Goal: Task Accomplishment & Management: Manage account settings

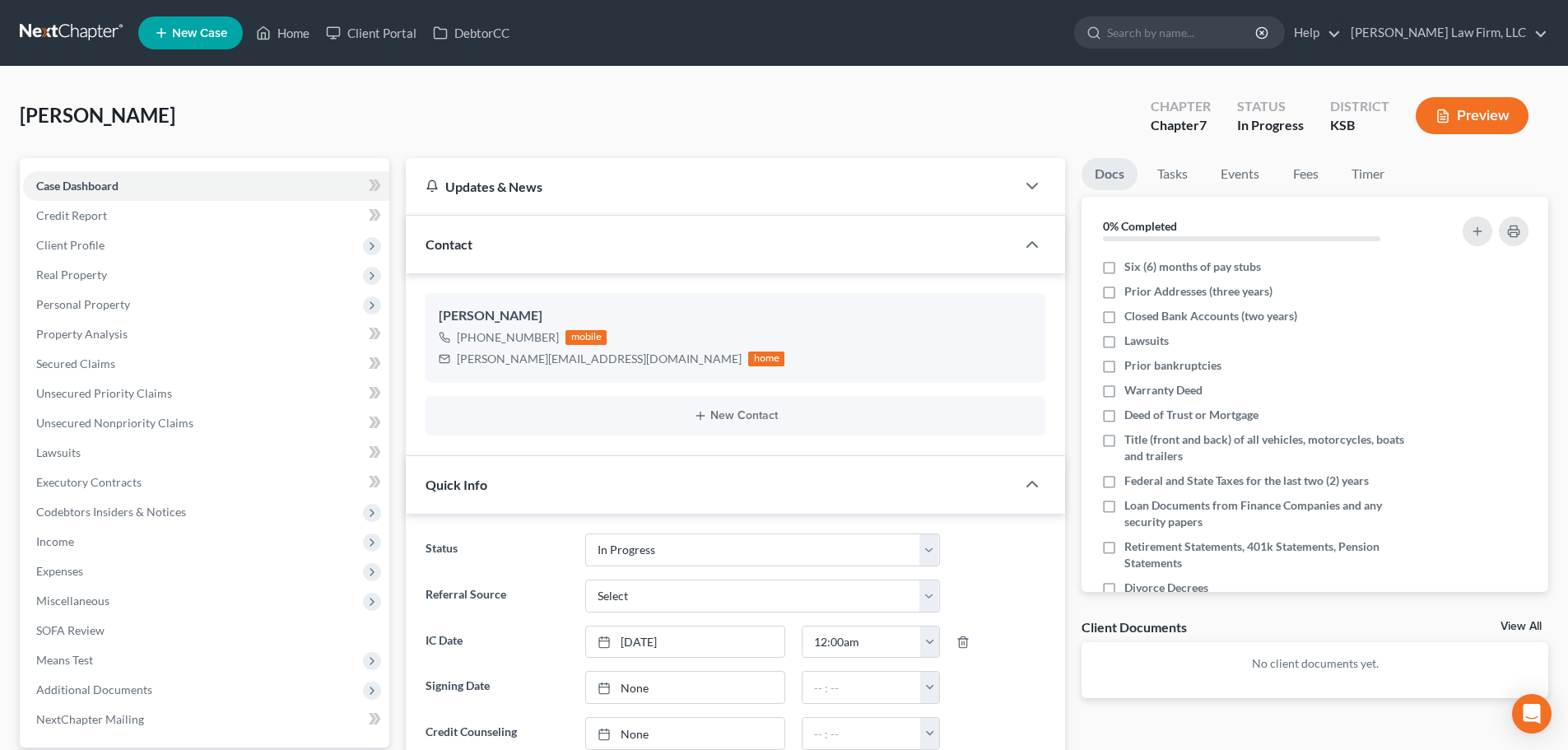
select select "4"
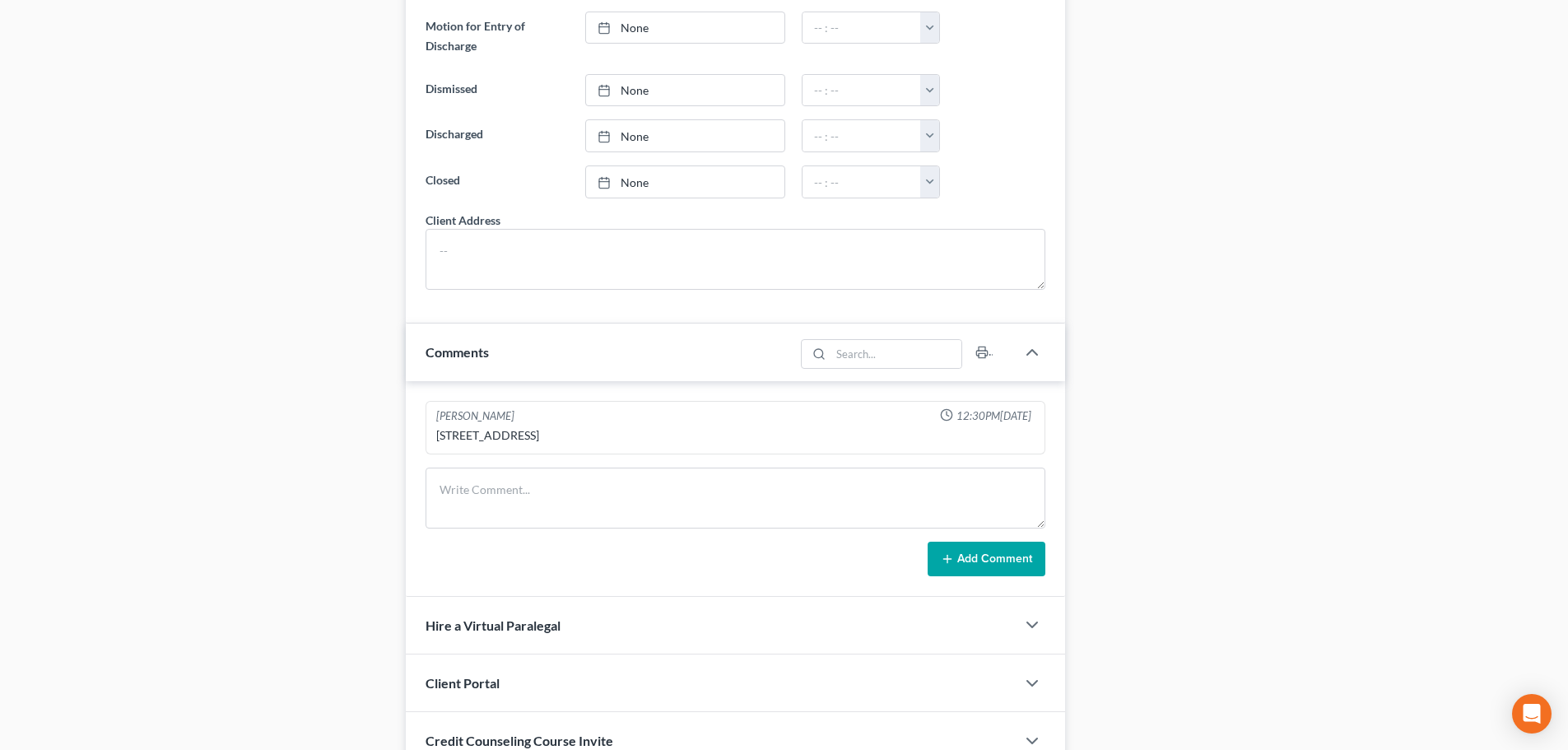
scroll to position [1248, 0]
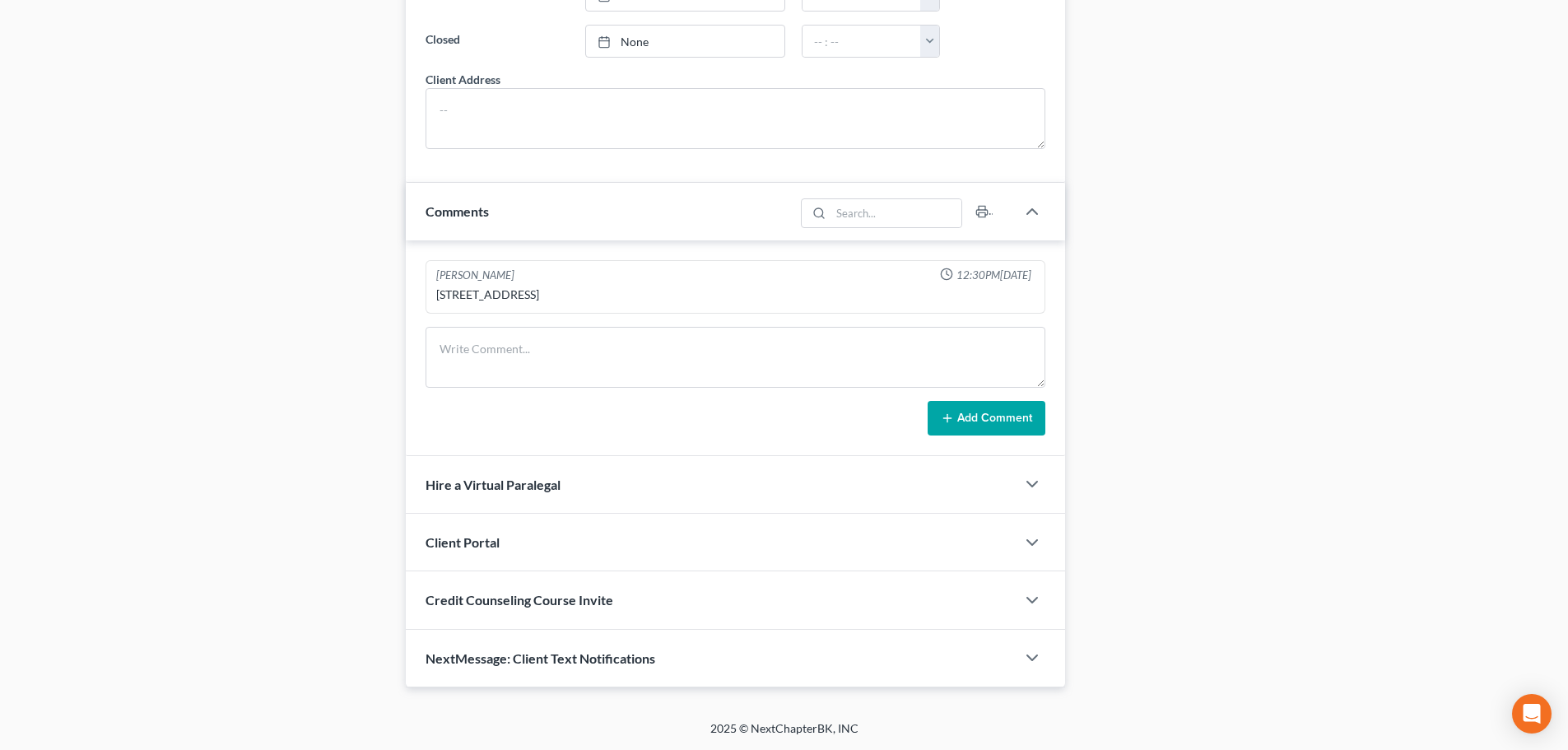
click at [685, 651] on div "NextMessage: Client Text Notifications" at bounding box center [711, 658] width 610 height 57
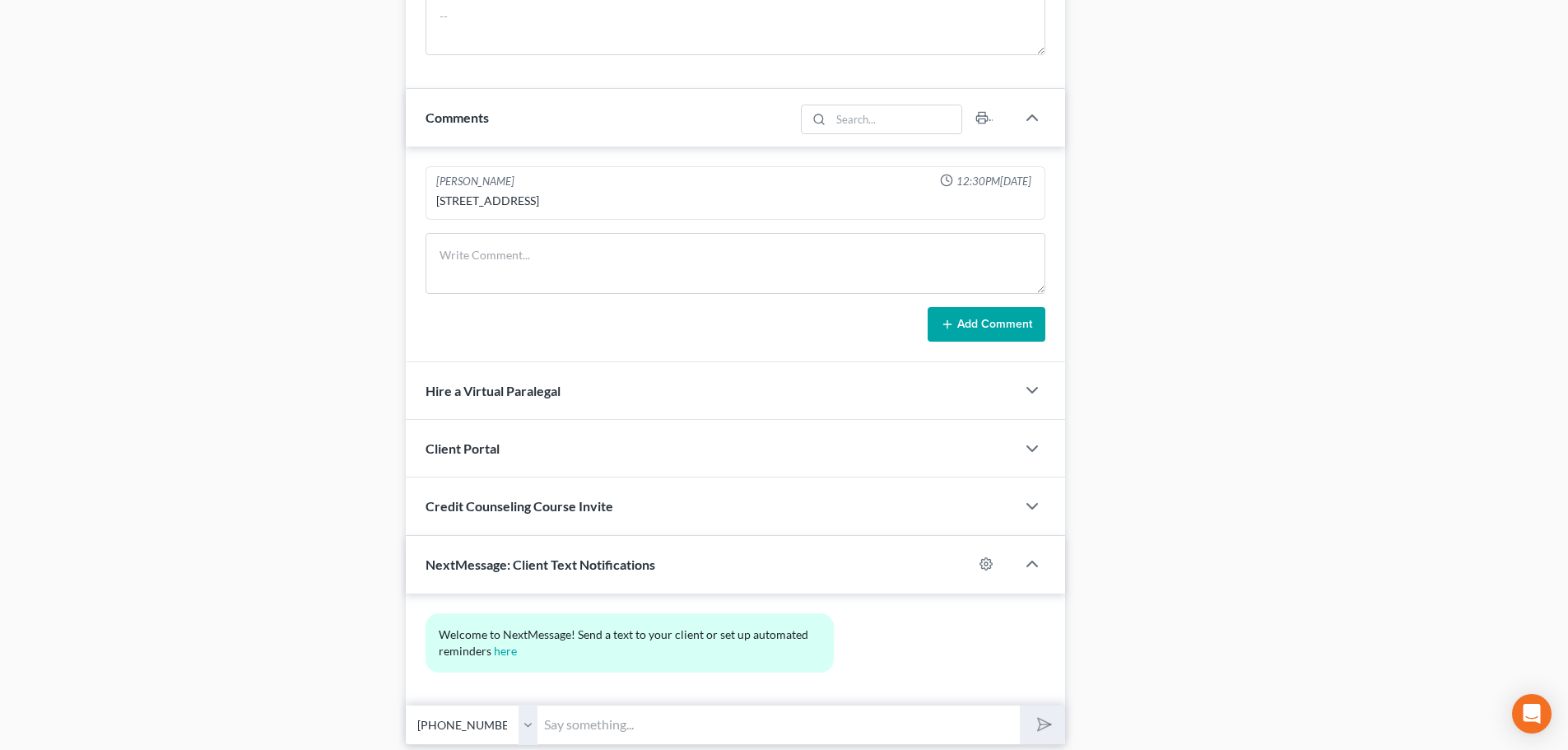
scroll to position [1399, 0]
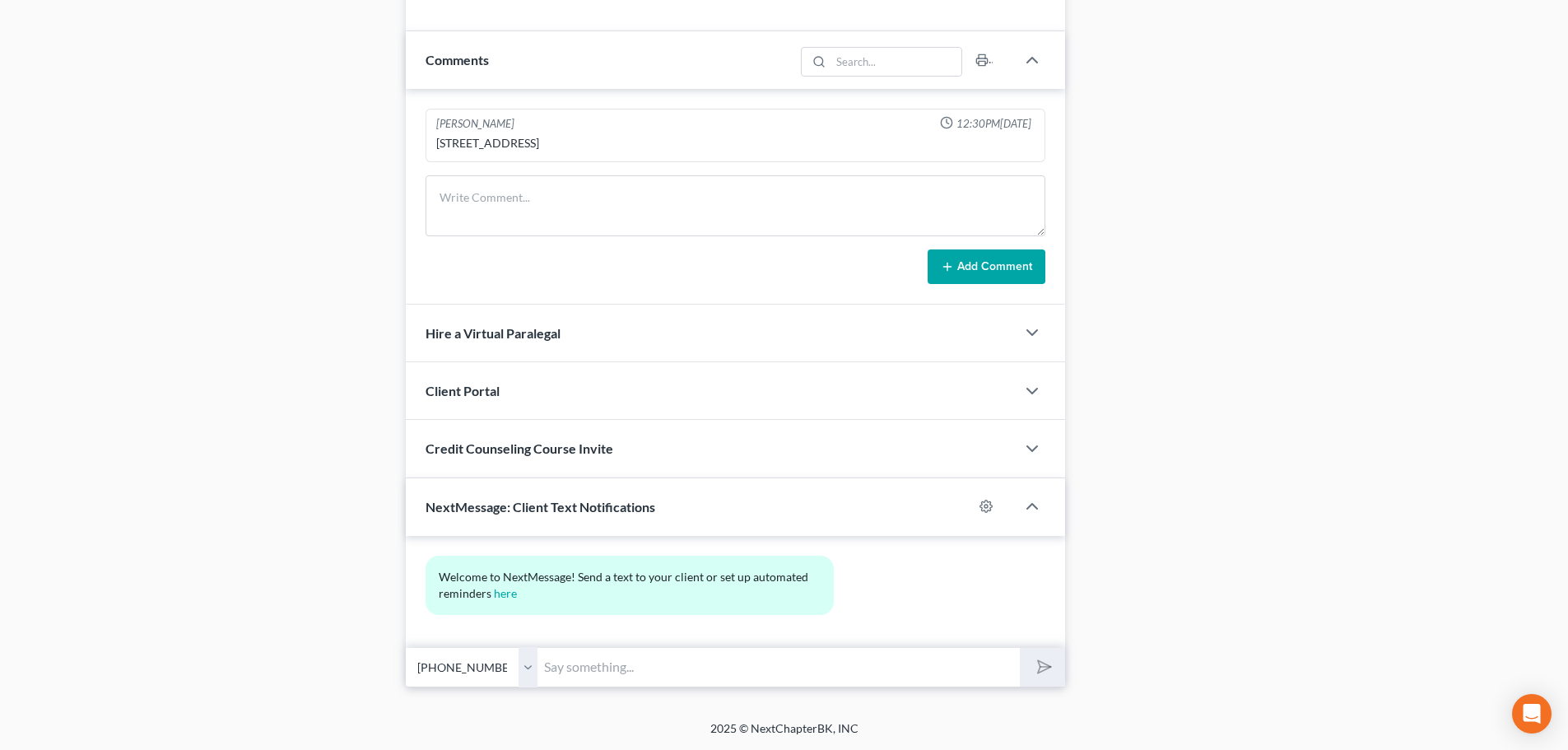
click at [979, 500] on div at bounding box center [994, 507] width 43 height 27
click at [986, 504] on circle "button" at bounding box center [986, 506] width 3 height 3
select select "4"
select select
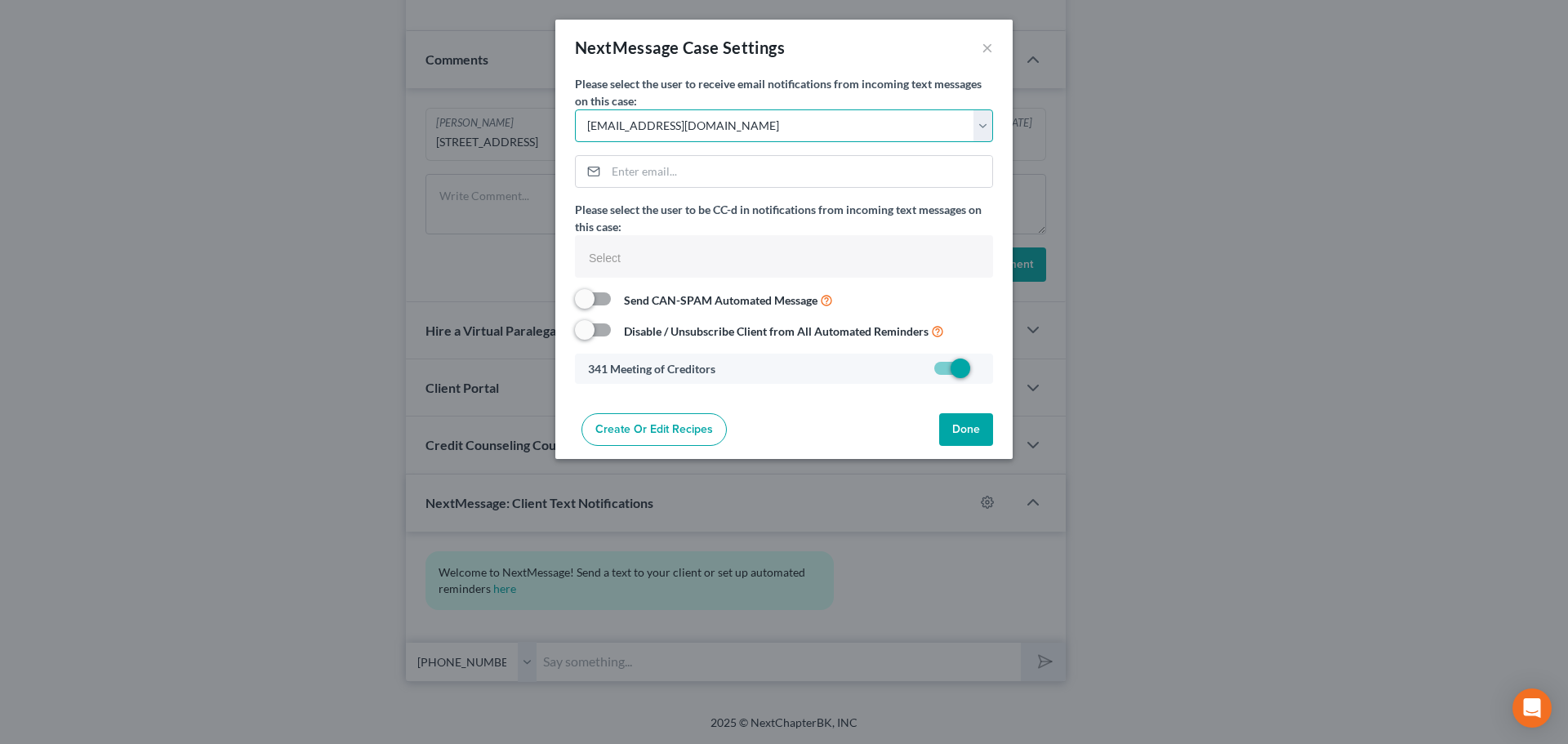
click at [982, 128] on select "Select cmontemayor@saderlawfirm.com bmccormack@saderlawfirm.com cguffey@saderla…" at bounding box center [784, 125] width 418 height 32
select select "3"
click at [575, 109] on select "Select cmontemayor@saderlawfirm.com bmccormack@saderlawfirm.com cguffey@saderla…" at bounding box center [784, 125] width 418 height 32
click at [963, 426] on button "Done" at bounding box center [966, 429] width 54 height 32
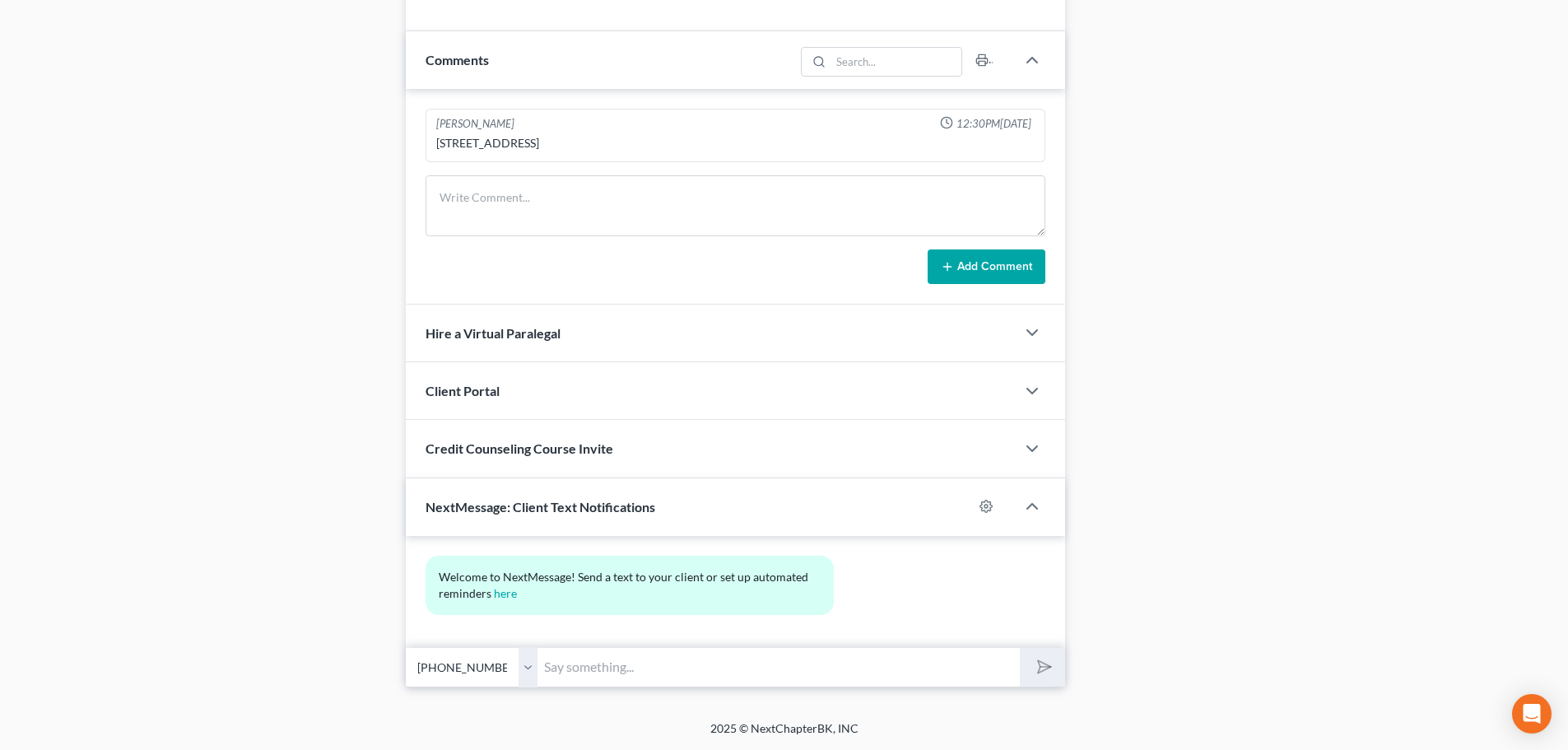
drag, startPoint x: 555, startPoint y: 675, endPoint x: 524, endPoint y: 675, distance: 31.0
click at [555, 675] on input "text" at bounding box center [779, 667] width 483 height 40
click at [531, 671] on select "Select +1 (785) 550-9058 - Shea Kruse" at bounding box center [472, 667] width 132 height 40
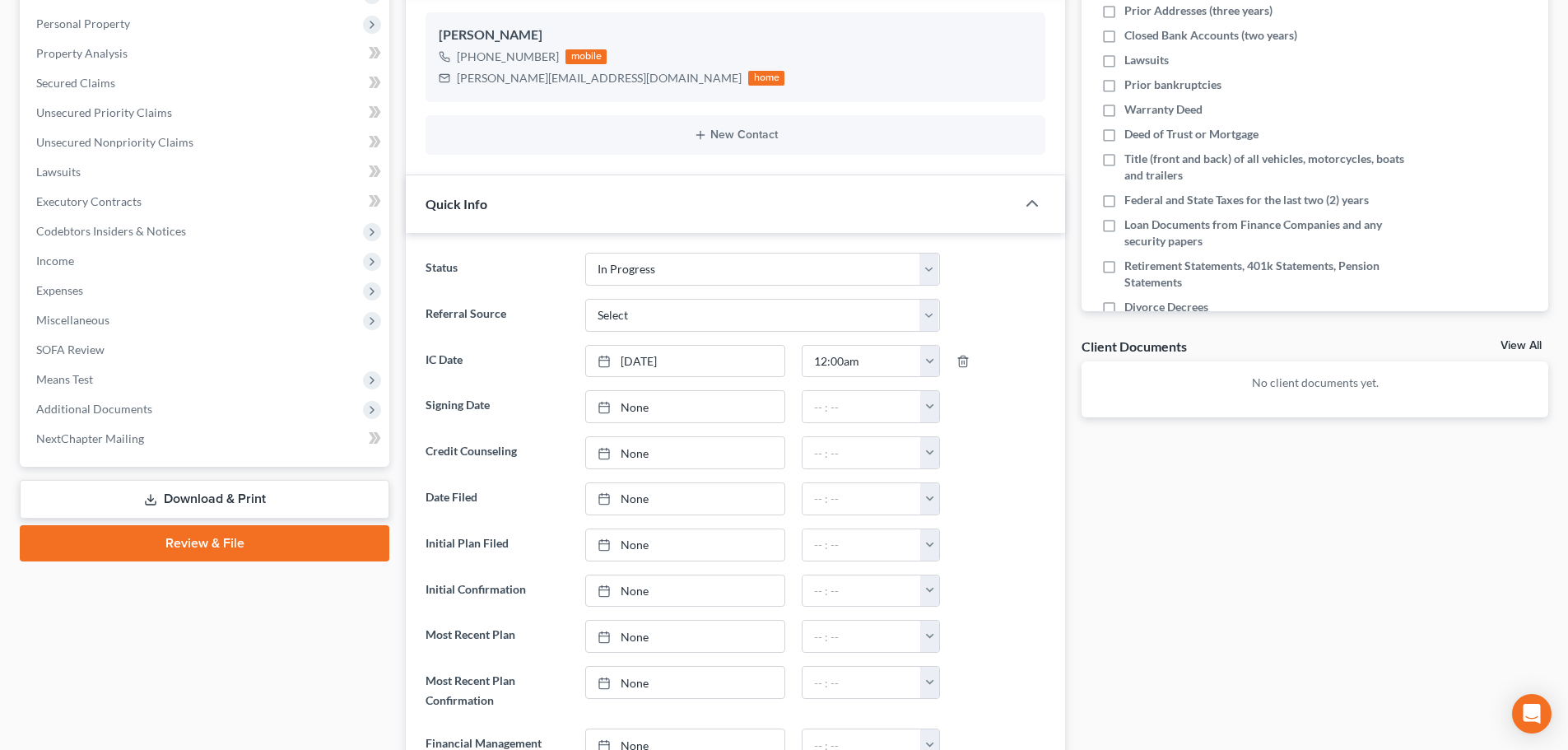
scroll to position [0, 0]
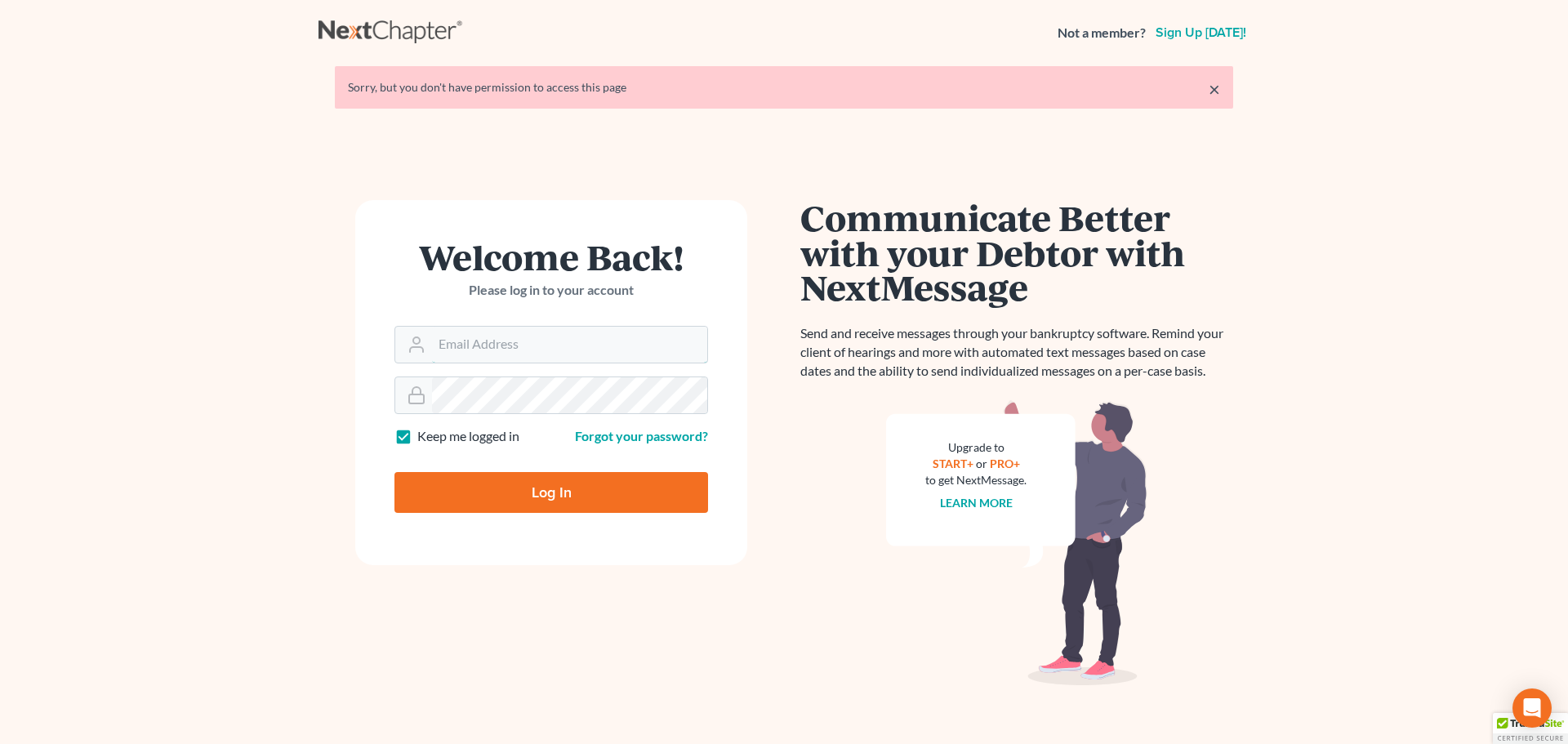
type input "[EMAIL_ADDRESS][DOMAIN_NAME]"
click at [548, 490] on input "Log In" at bounding box center [551, 492] width 314 height 41
type input "Thinking..."
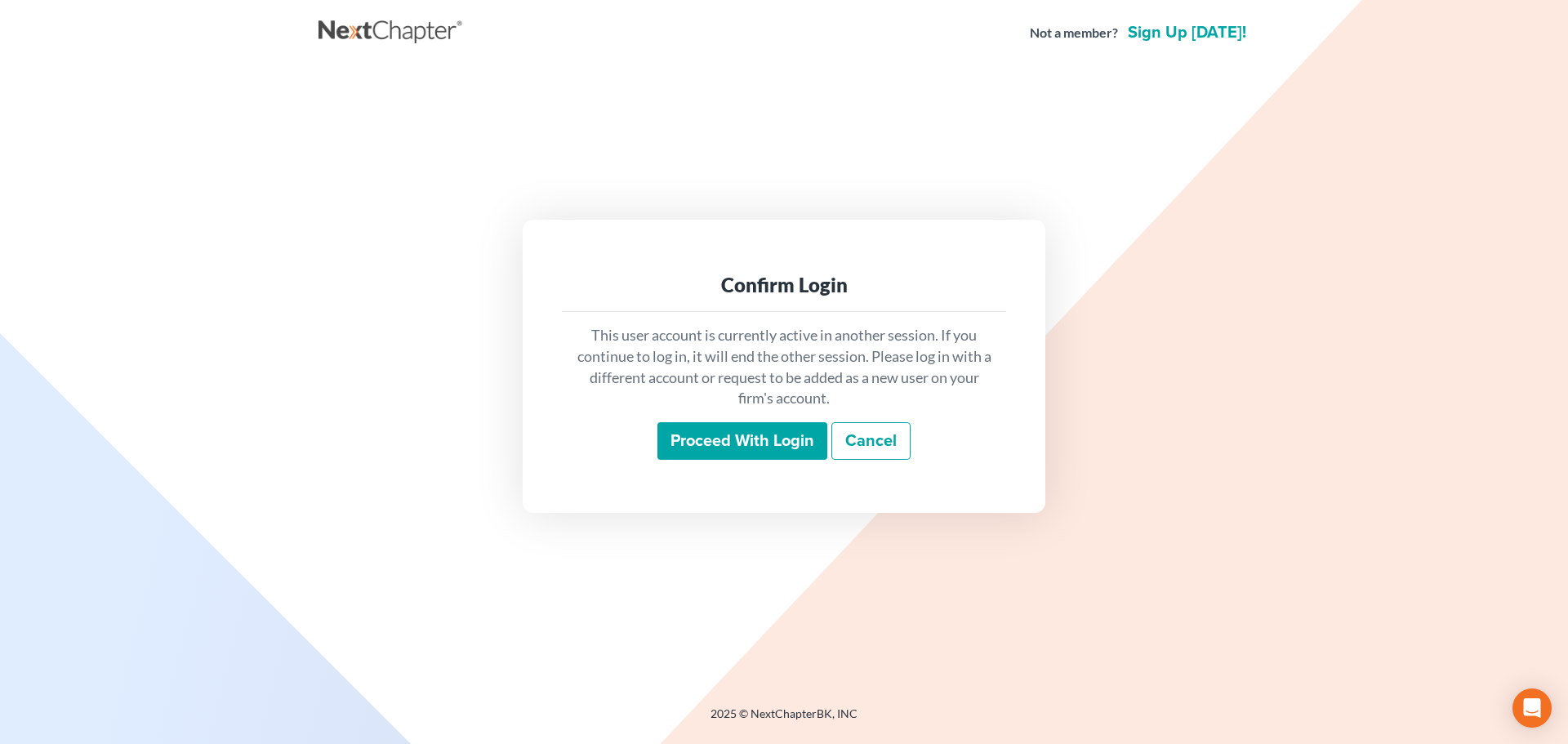
click at [742, 435] on input "Proceed with login" at bounding box center [742, 441] width 170 height 37
